Goal: Obtain resource: Download file/media

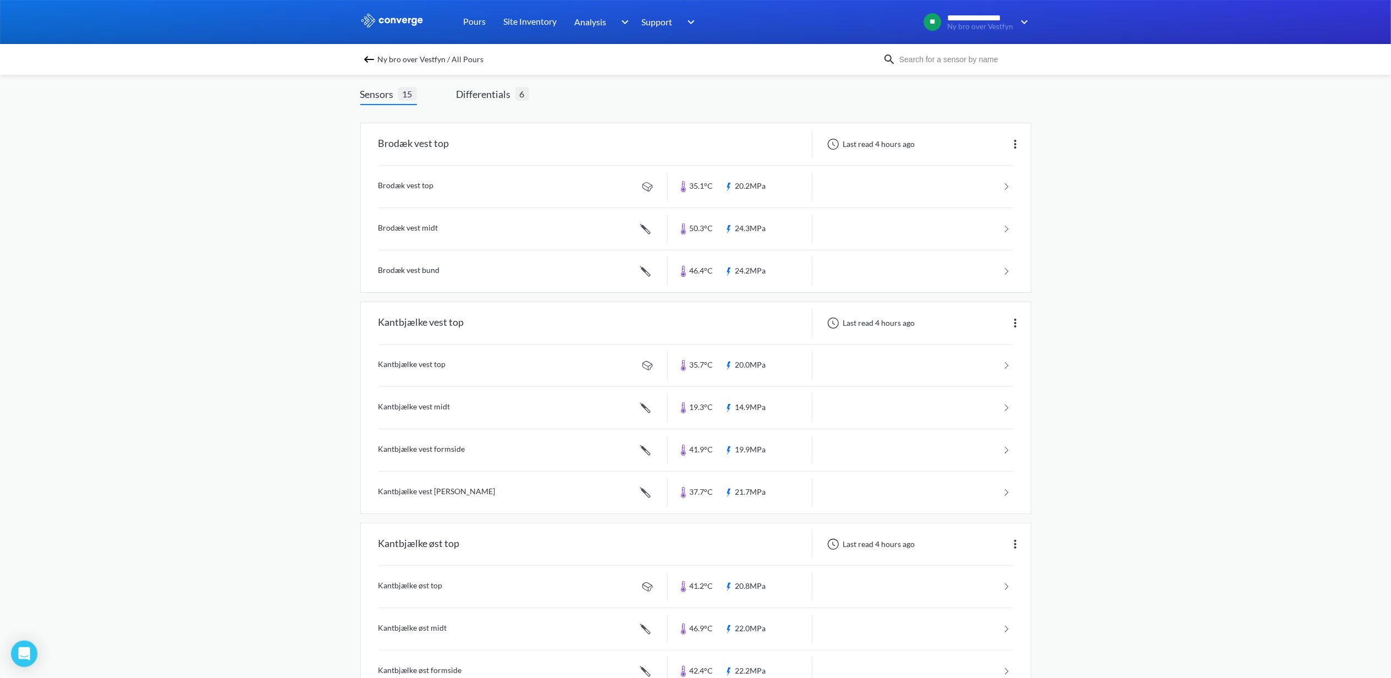
scroll to position [73, 0]
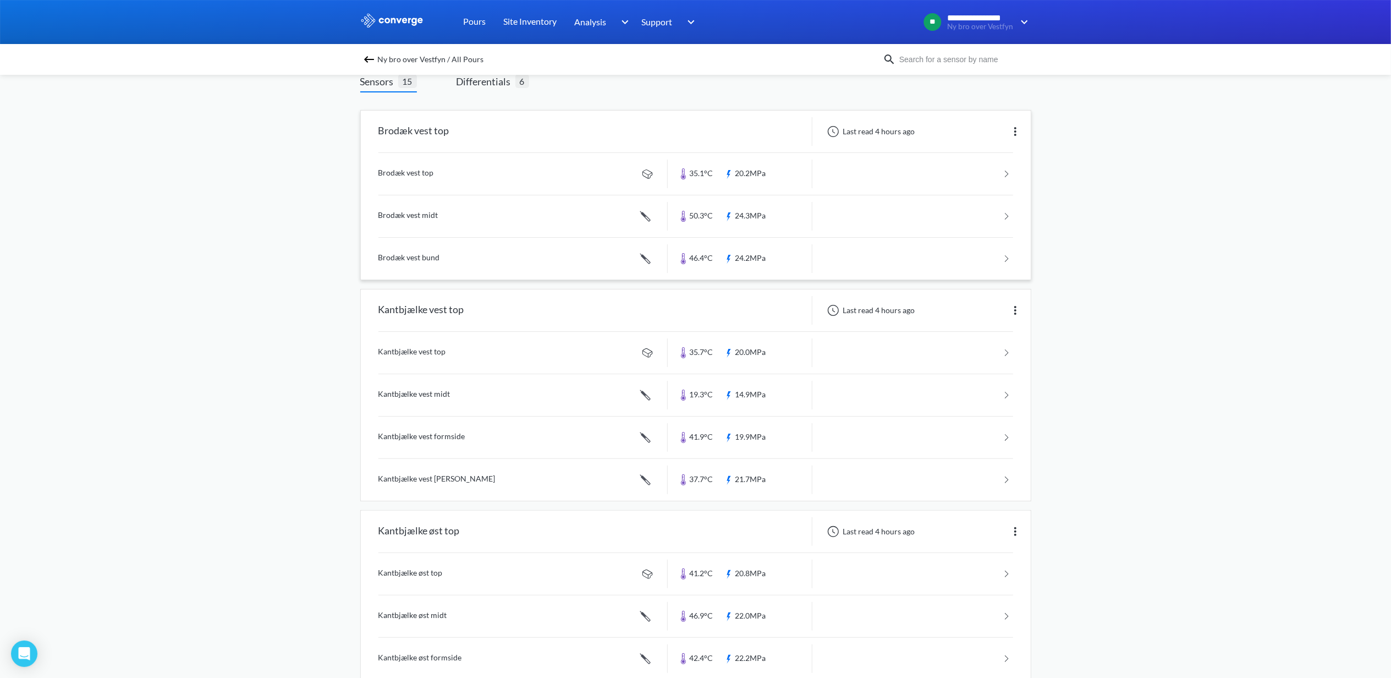
click at [395, 216] on link at bounding box center [696, 216] width 635 height 42
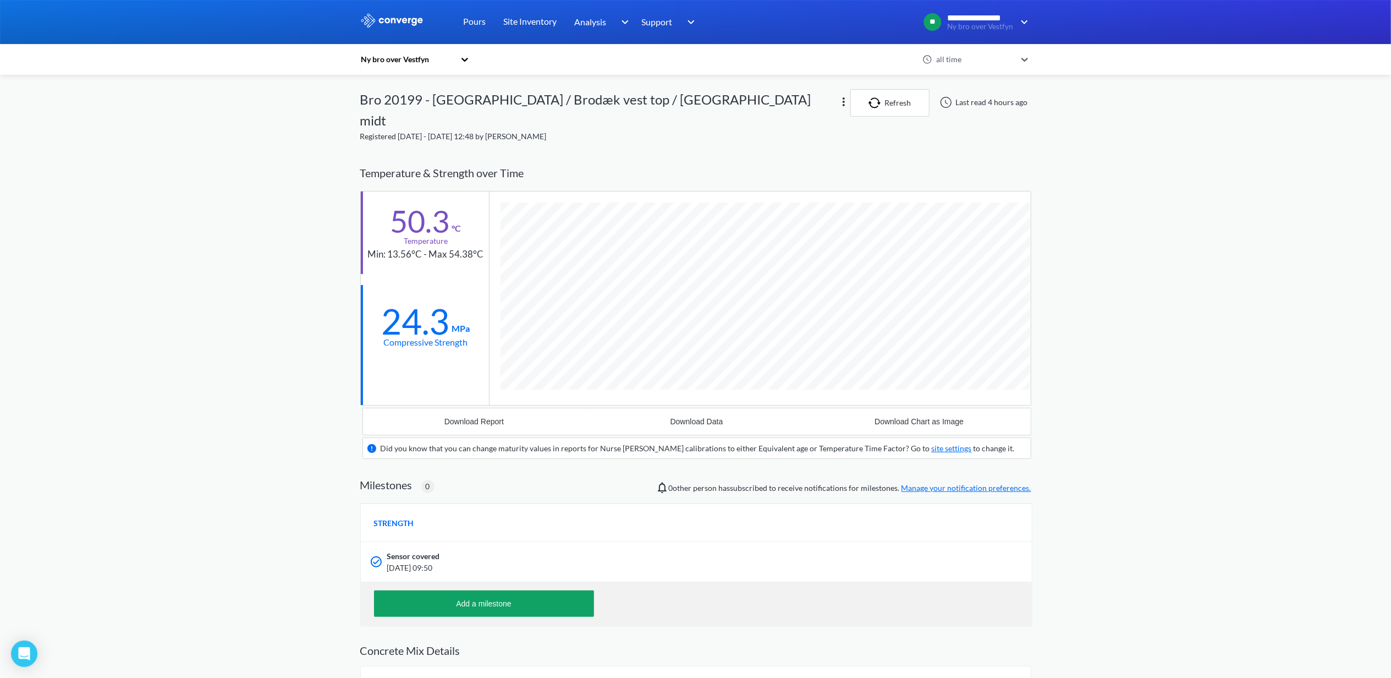
scroll to position [706, 671]
click at [687, 417] on div "Download Data" at bounding box center [697, 421] width 53 height 9
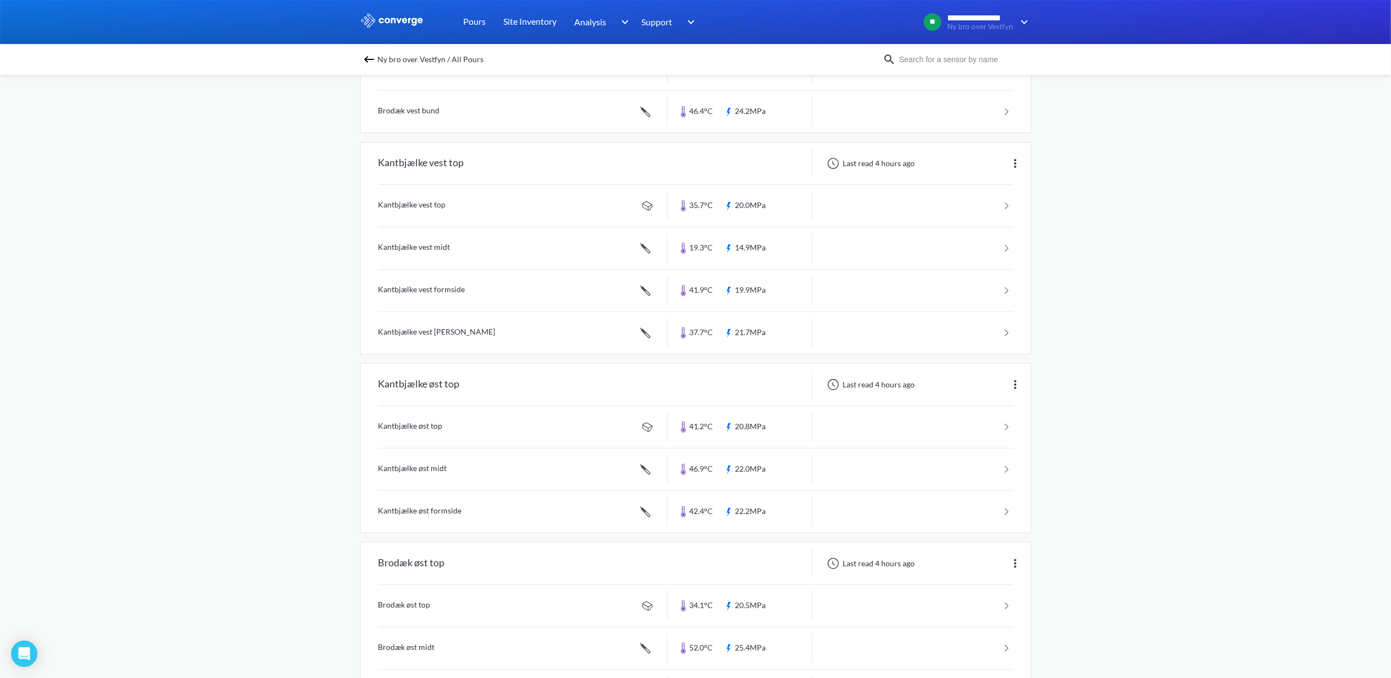
scroll to position [293, 0]
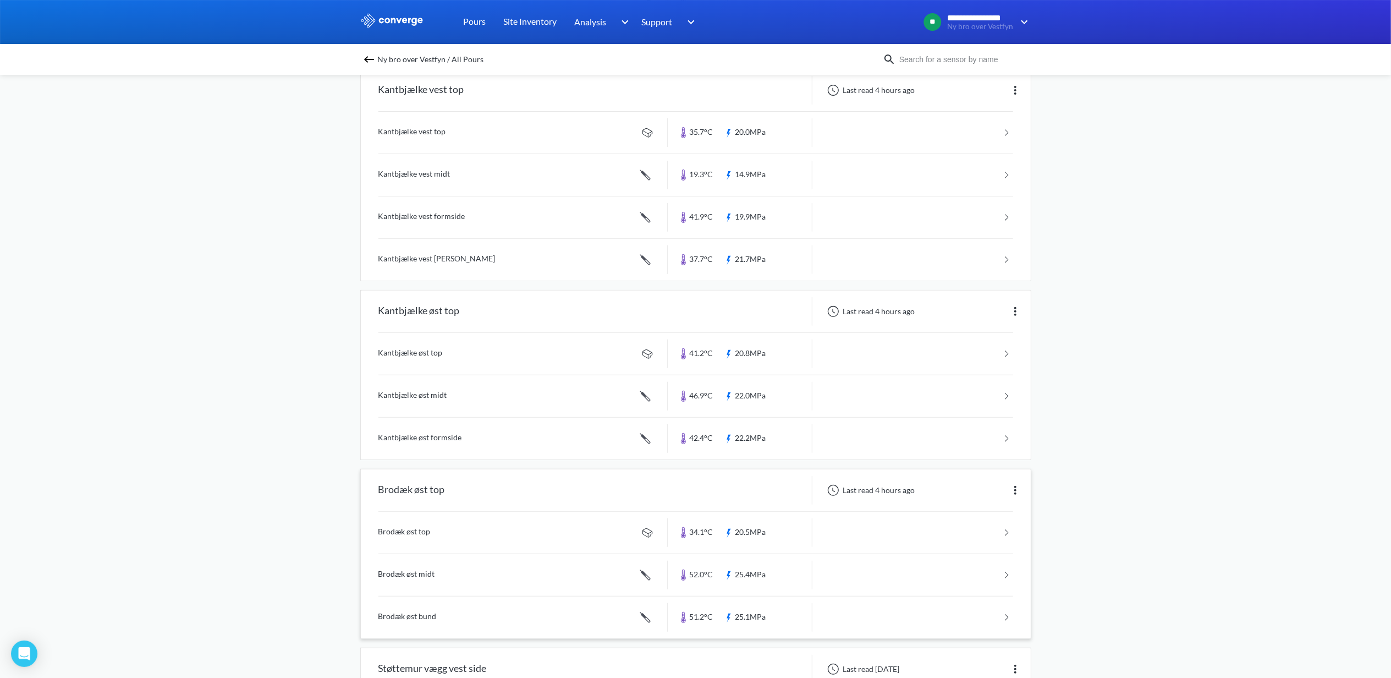
click at [396, 571] on link at bounding box center [696, 575] width 635 height 42
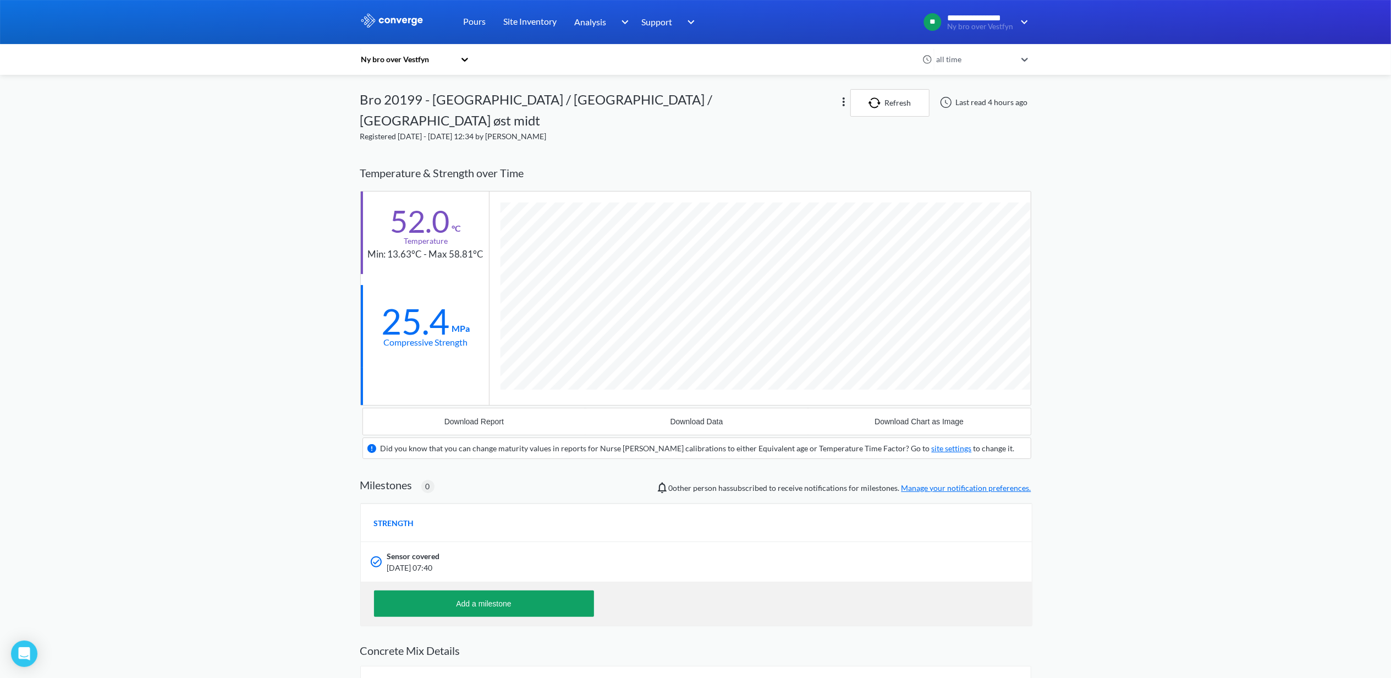
scroll to position [706, 671]
click at [694, 417] on div "Download Data" at bounding box center [697, 421] width 53 height 9
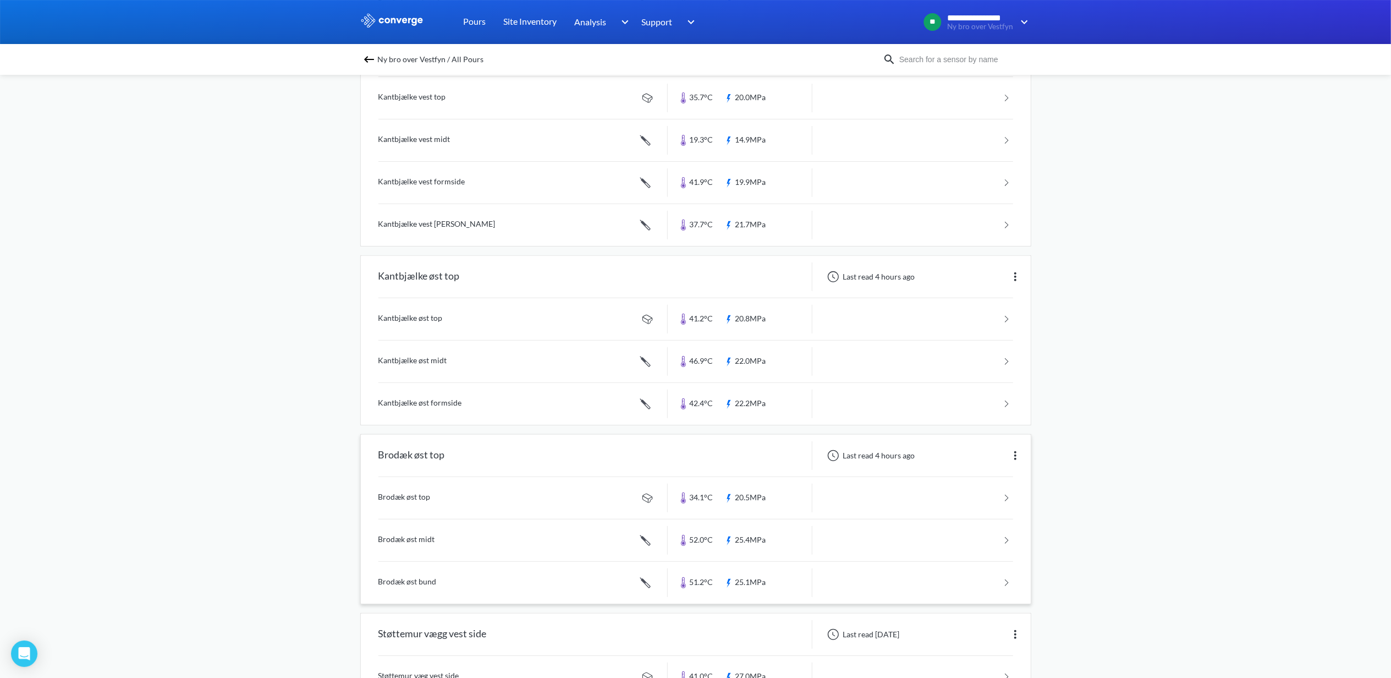
scroll to position [366, 0]
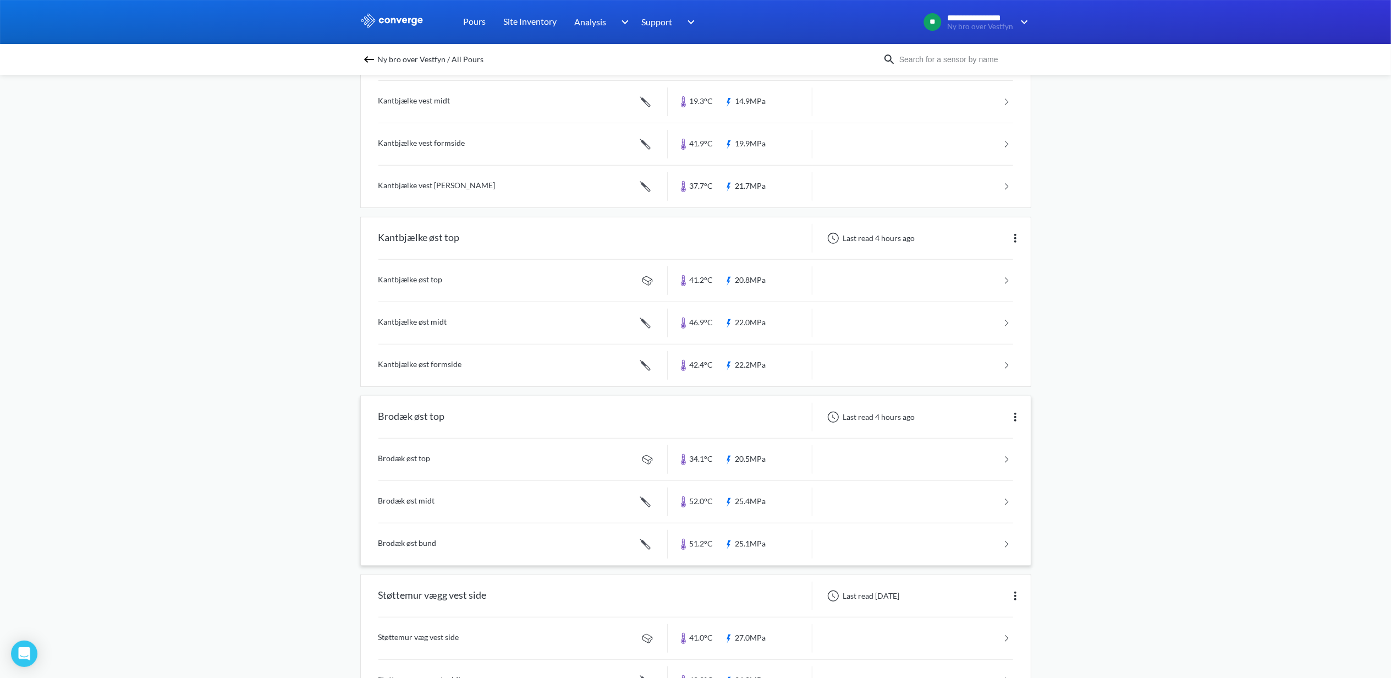
click at [423, 462] on link at bounding box center [696, 460] width 635 height 42
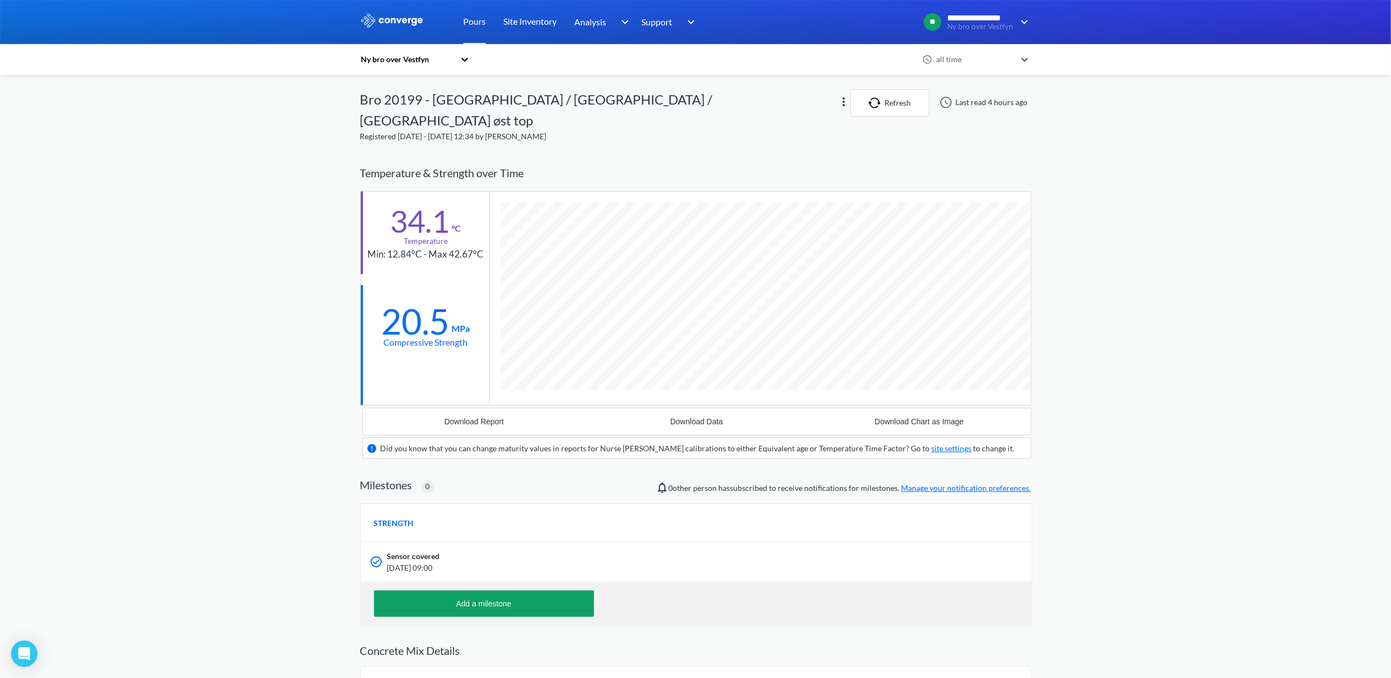
scroll to position [686, 671]
click at [694, 417] on div "Download Data" at bounding box center [697, 421] width 53 height 9
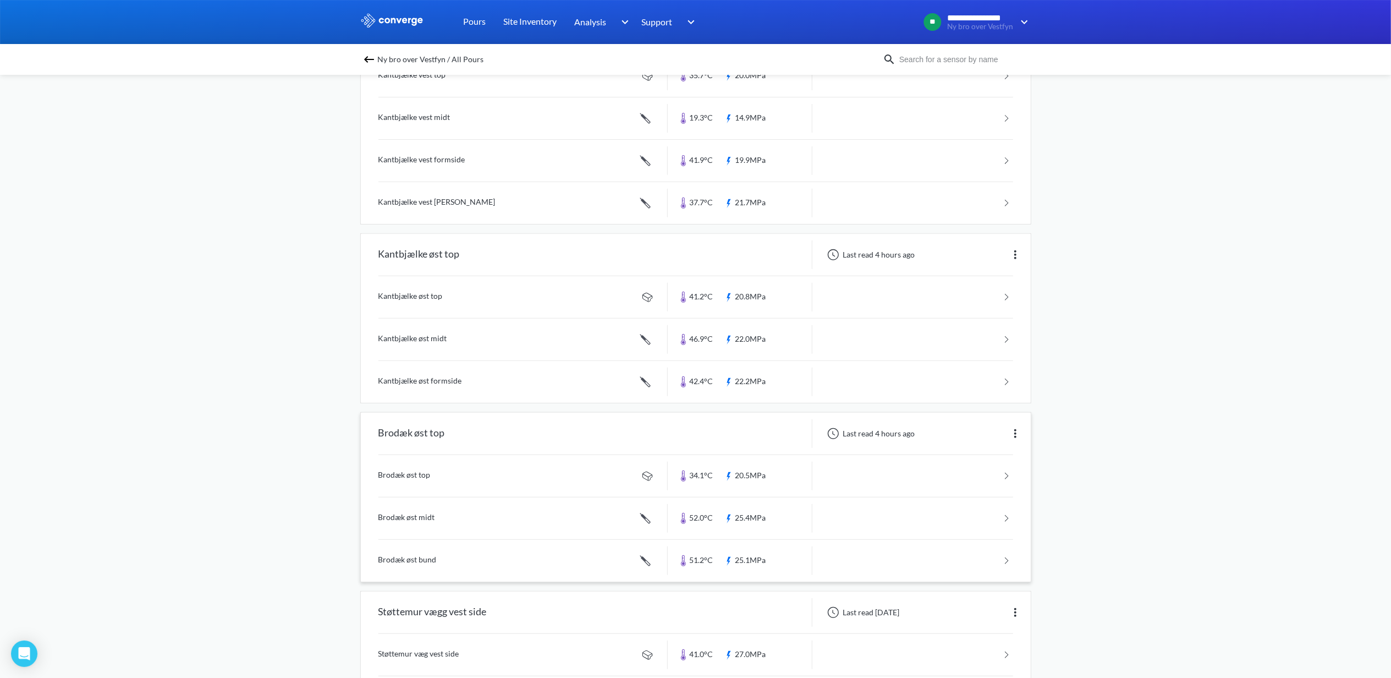
scroll to position [366, 0]
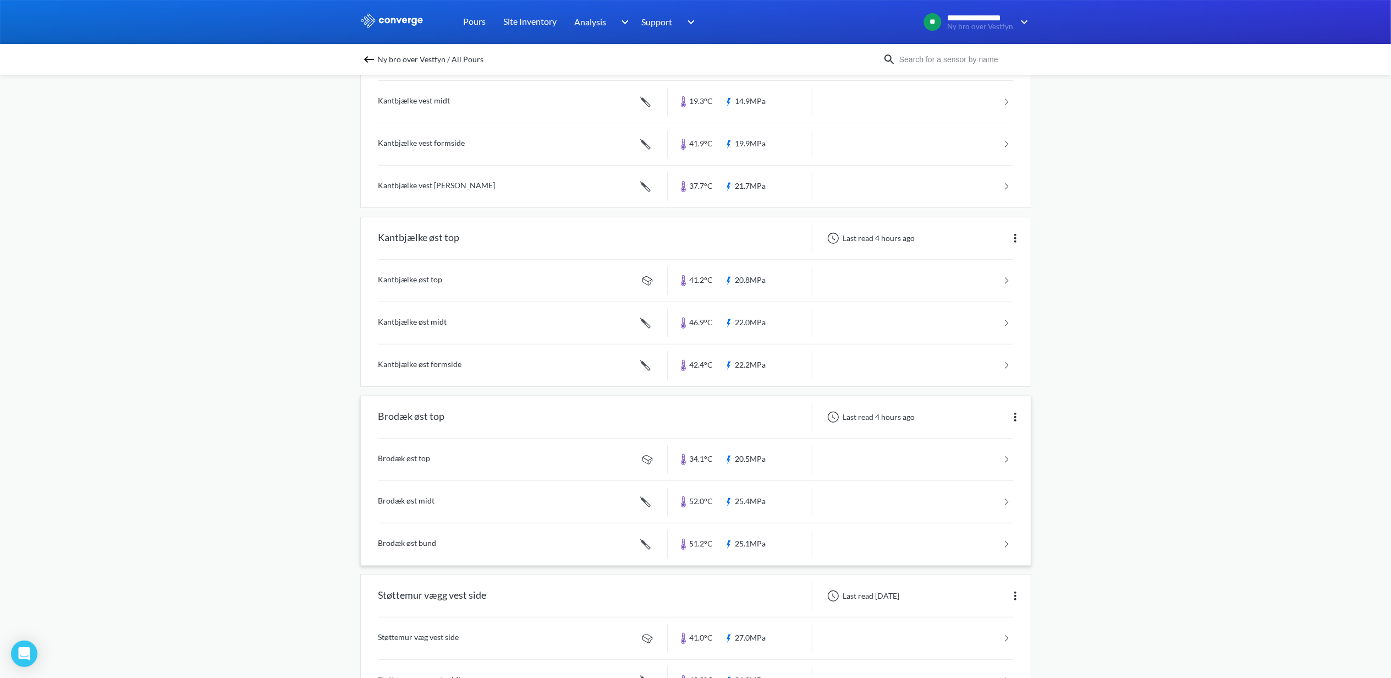
click at [429, 553] on link at bounding box center [696, 544] width 635 height 42
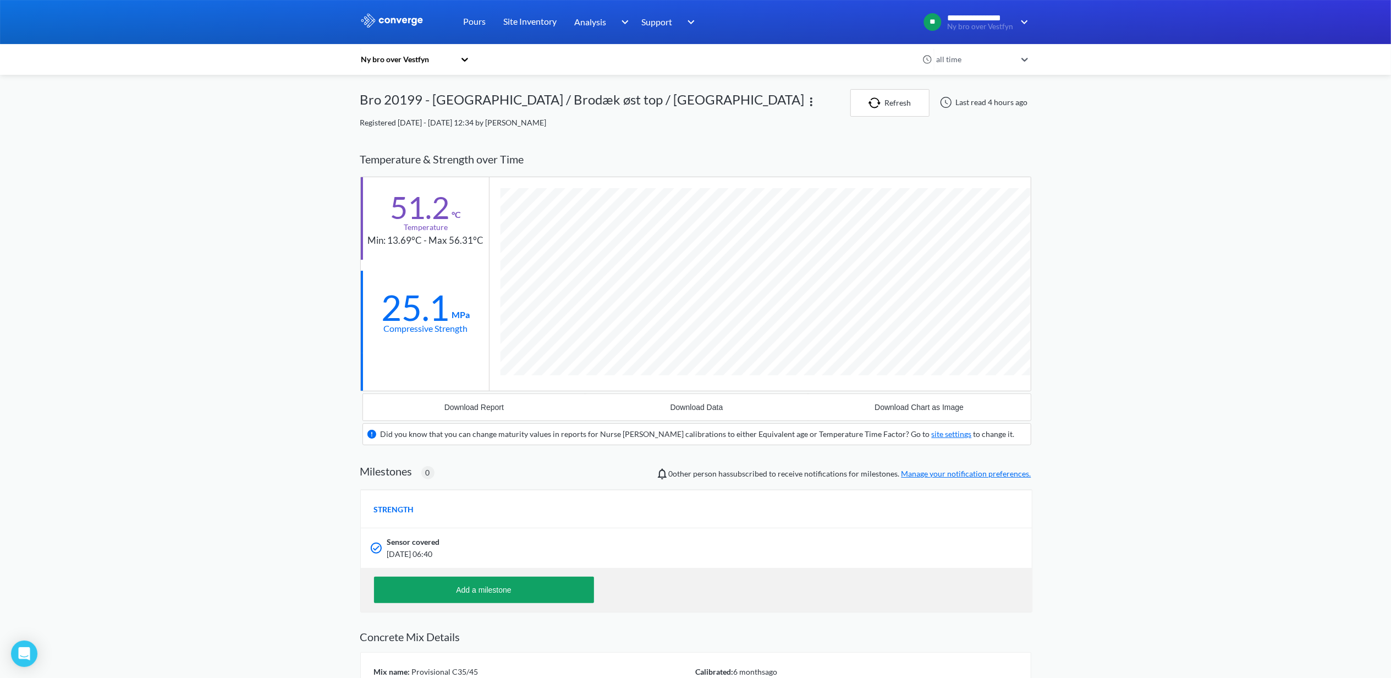
scroll to position [706, 671]
click at [697, 407] on div "Download Data" at bounding box center [697, 407] width 53 height 9
